Goal: Transaction & Acquisition: Obtain resource

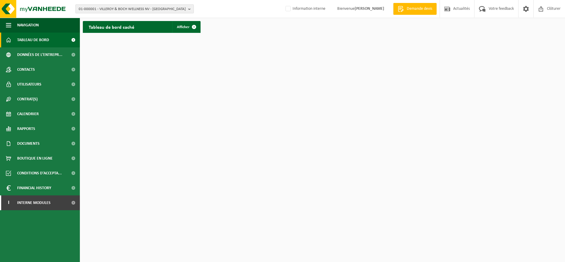
click at [112, 9] on span "01-000001 - VILLEROY & BOCH WELLNESS NV - ROESELARE" at bounding box center [132, 9] width 107 height 9
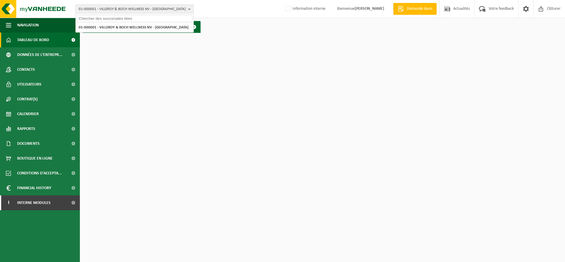
click at [110, 17] on input "text" at bounding box center [134, 18] width 115 height 7
type input "LEROUX"
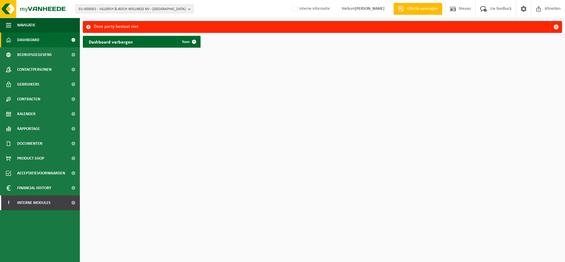
click at [103, 10] on span "01-000001 - VILLEROY & BOCH WELLNESS NV - ROESELARE" at bounding box center [132, 9] width 107 height 9
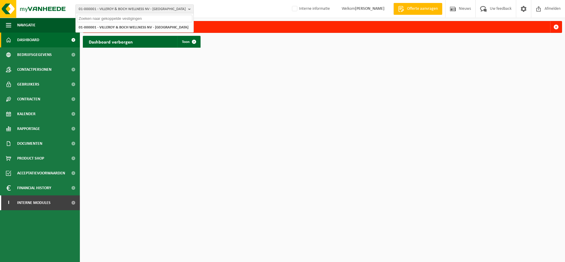
click at [100, 19] on input "text" at bounding box center [134, 18] width 115 height 7
type input "10-946986"
click at [101, 30] on li "10-946986 - INTERMARCHE - CLEVIR SAS - ROUBAIX" at bounding box center [134, 27] width 115 height 7
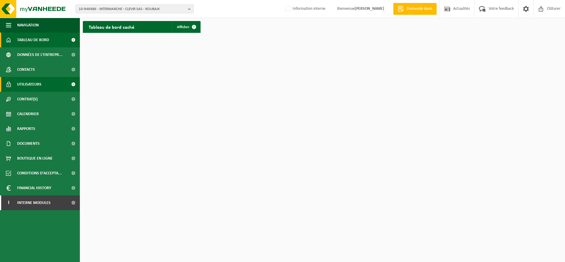
click at [39, 84] on span "Utilisateurs" at bounding box center [29, 84] width 24 height 15
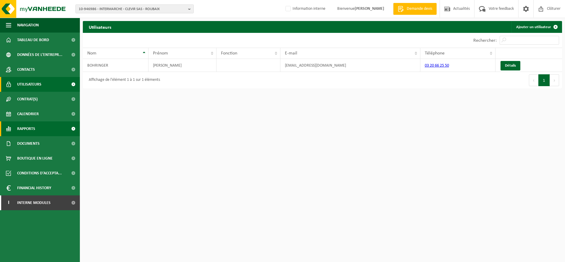
click at [36, 127] on link "Rapports" at bounding box center [40, 128] width 80 height 15
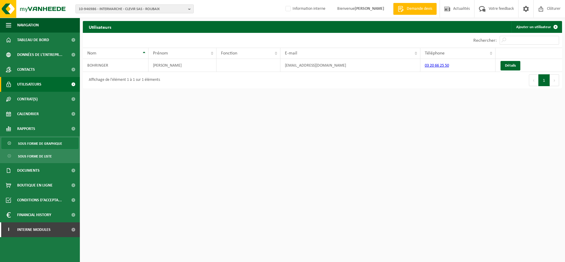
click at [35, 143] on span "Sous forme de graphique" at bounding box center [40, 143] width 44 height 11
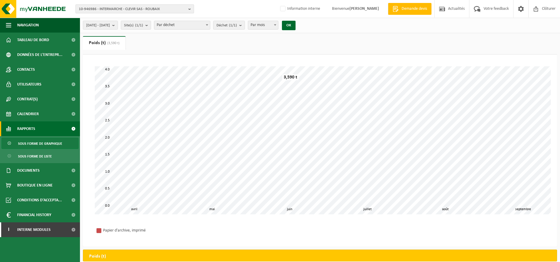
click at [133, 11] on span "10-946986 - INTERMARCHE - CLEVIR SAS - ROUBAIX" at bounding box center [132, 9] width 107 height 9
click at [97, 19] on input "text" at bounding box center [134, 18] width 115 height 7
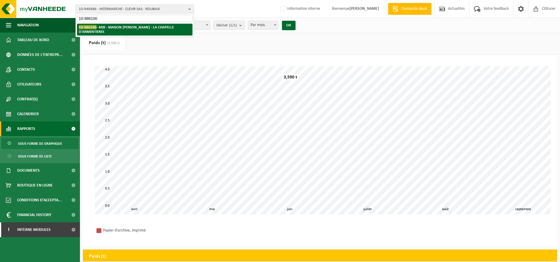
type input "10-986100"
click at [134, 28] on strong "10-986100 - MJB - MAISON JOHANES BOUBEE - LA CHAPELLE D'ARMENTIERES" at bounding box center [126, 29] width 95 height 9
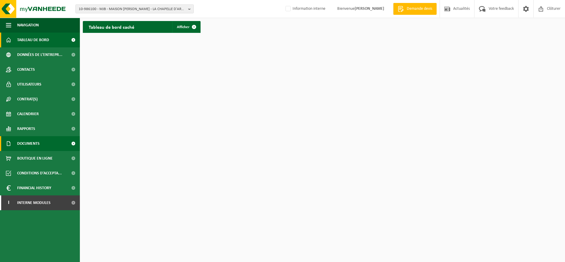
click at [31, 139] on span "Documents" at bounding box center [28, 143] width 22 height 15
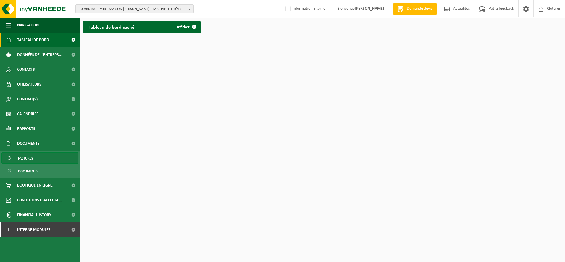
click at [33, 157] on link "Factures" at bounding box center [39, 157] width 77 height 11
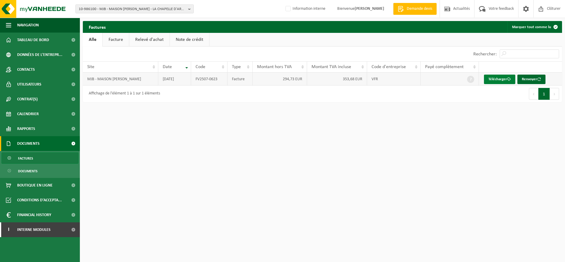
click at [502, 77] on link "Télécharger" at bounding box center [499, 79] width 31 height 9
click at [497, 79] on link "Télécharger" at bounding box center [499, 79] width 31 height 9
